Goal: Communication & Community: Ask a question

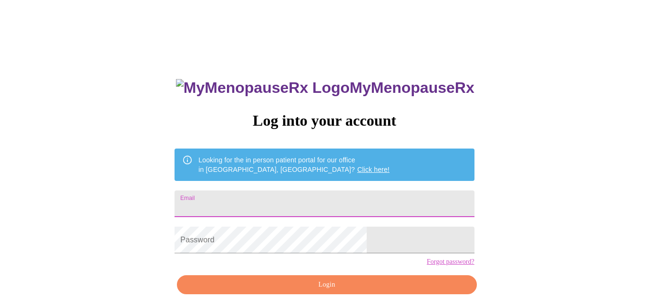
scroll to position [43, 0]
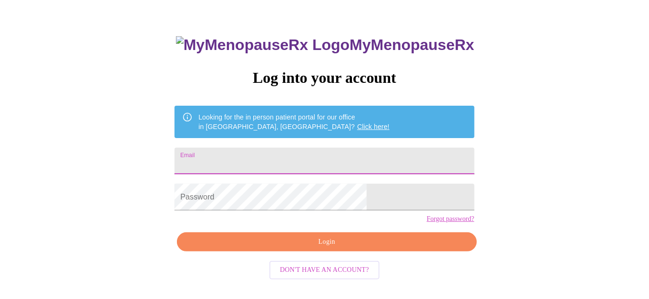
type input "[PERSON_NAME][EMAIL_ADDRESS][DOMAIN_NAME]"
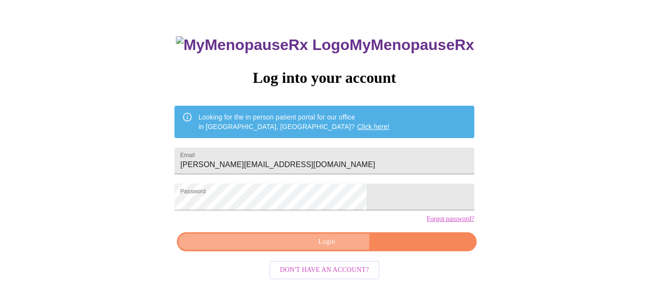
click at [297, 248] on span "Login" at bounding box center [326, 242] width 277 height 12
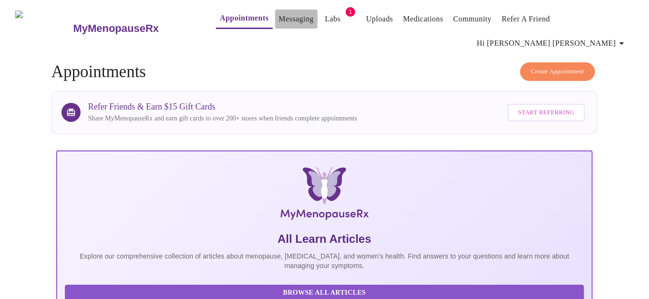
click at [279, 21] on link "Messaging" at bounding box center [296, 18] width 35 height 13
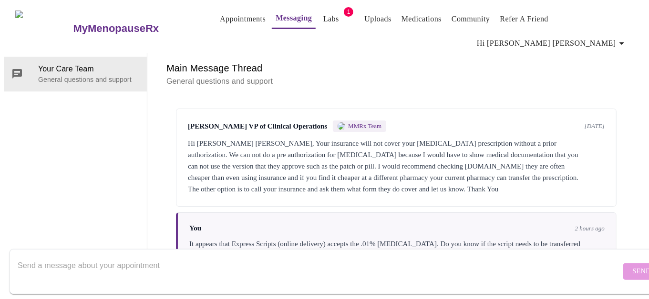
scroll to position [41, 0]
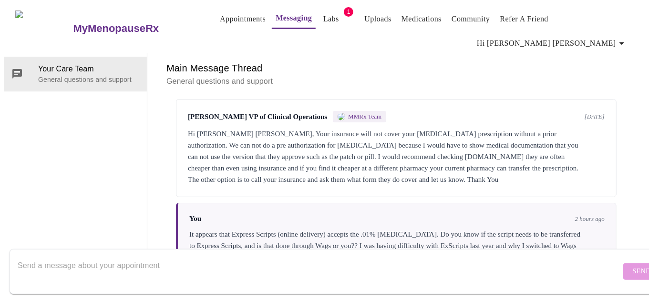
click at [190, 258] on textarea "Send a message about your appointment" at bounding box center [319, 271] width 603 height 31
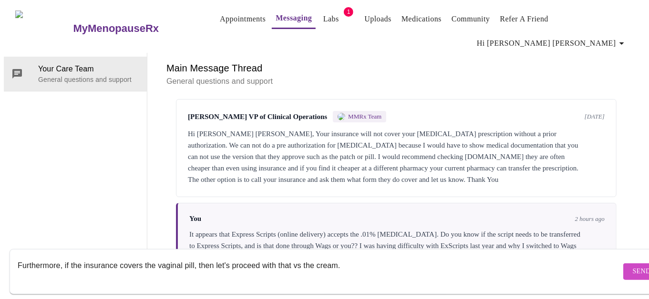
type textarea "Furthermore, if the insurance covers the vaginal pill, then let's proceed with …"
click at [623, 264] on button "Send" at bounding box center [641, 272] width 37 height 17
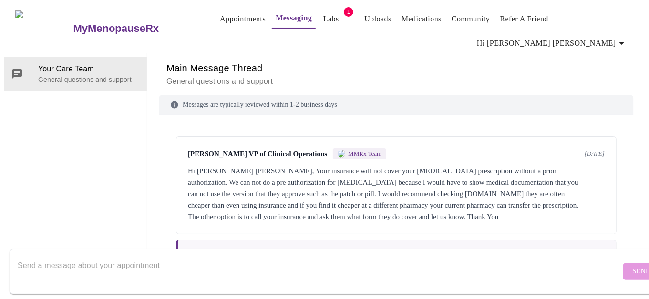
scroll to position [0, 0]
click at [220, 18] on link "Appointments" at bounding box center [243, 18] width 46 height 13
